Goal: Task Accomplishment & Management: Complete application form

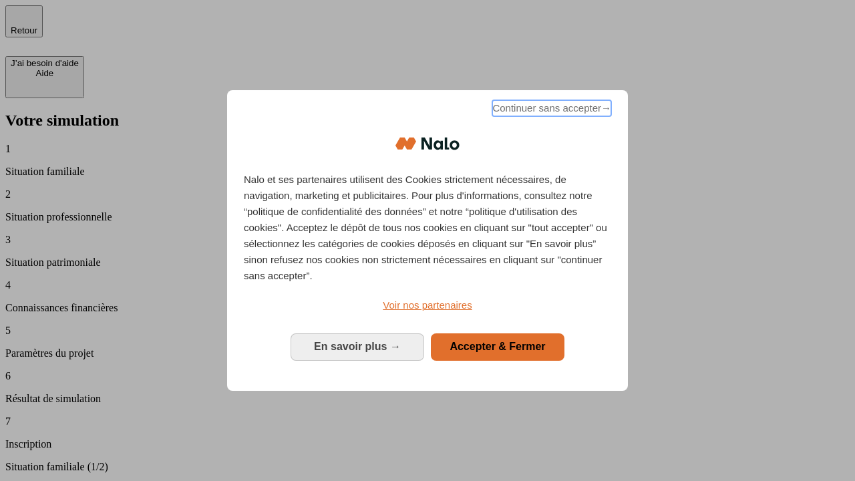
click at [550, 110] on span "Continuer sans accepter →" at bounding box center [551, 108] width 119 height 16
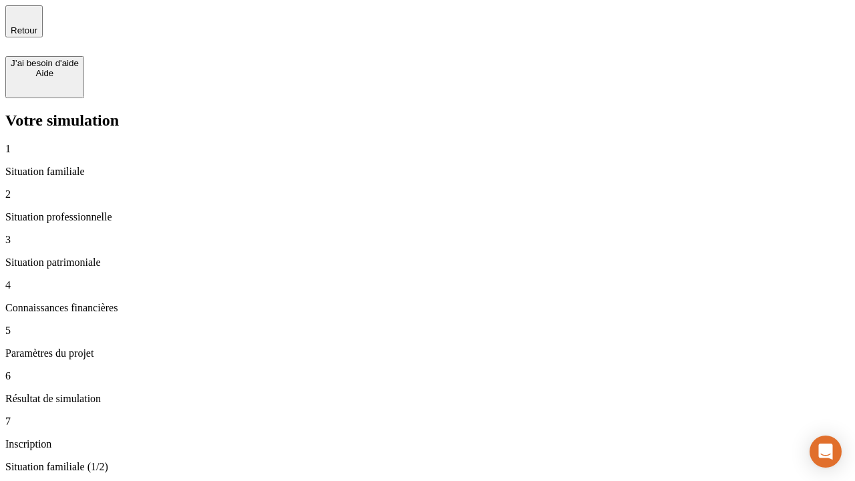
type input "30 000"
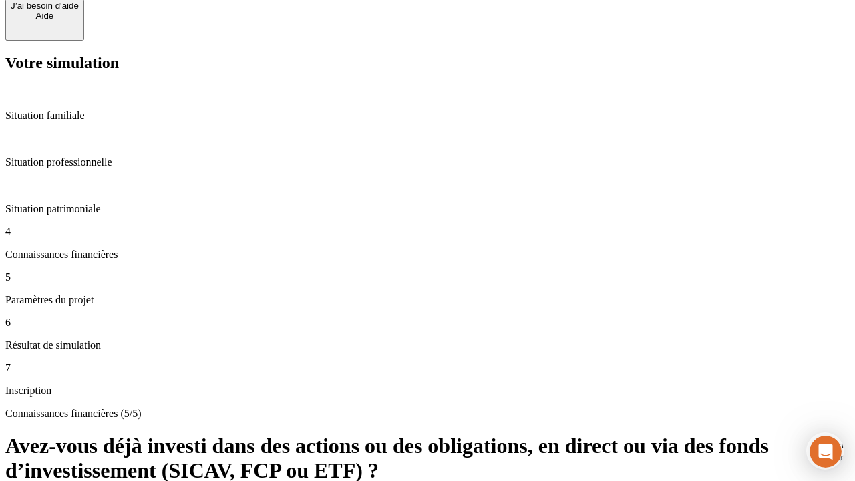
scroll to position [97, 0]
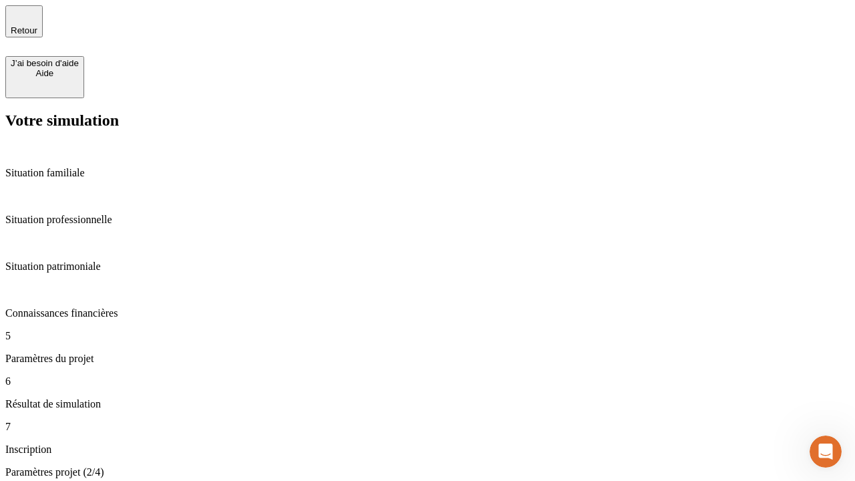
type input "25"
type input "64"
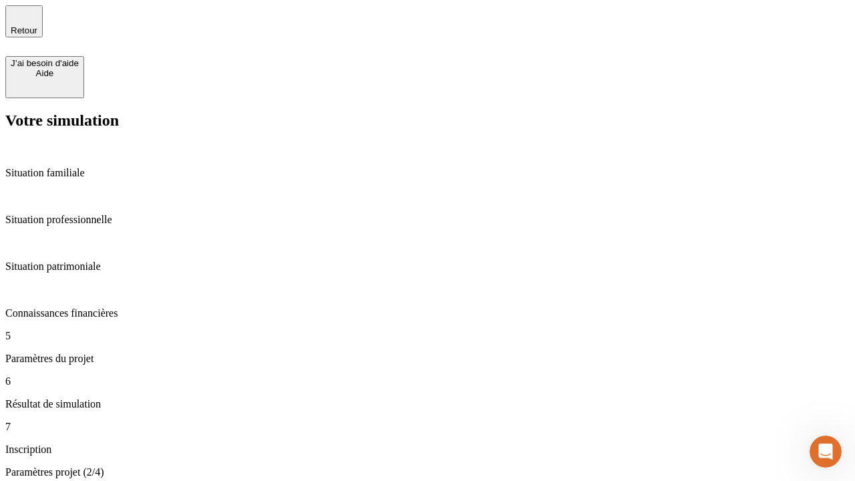
type input "1 000"
type input "640"
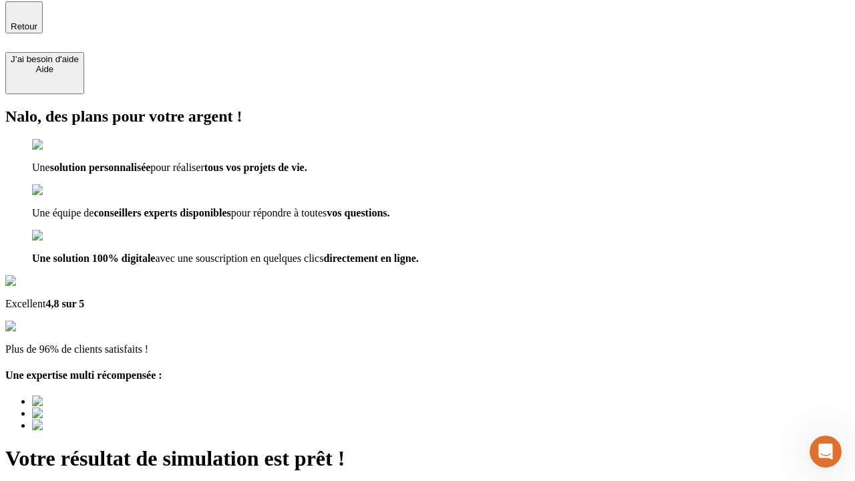
type input "[EMAIL_ADDRESS][PERSON_NAME][DOMAIN_NAME]"
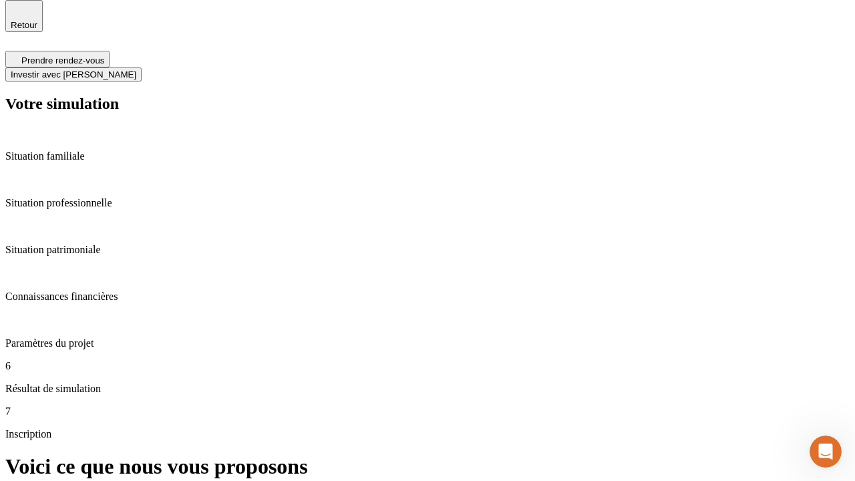
click at [136, 69] on span "Investir avec [PERSON_NAME]" at bounding box center [74, 74] width 126 height 10
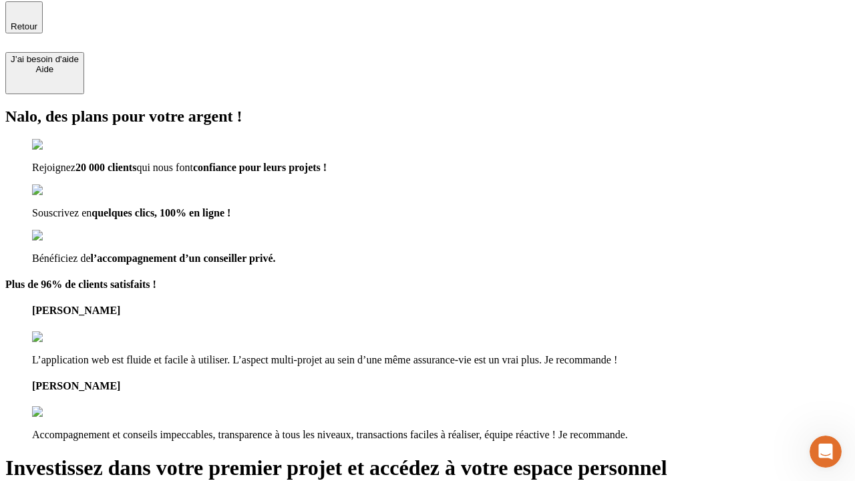
type input "[PERSON_NAME][EMAIL_ADDRESS][DOMAIN_NAME]"
